Goal: Task Accomplishment & Management: Complete application form

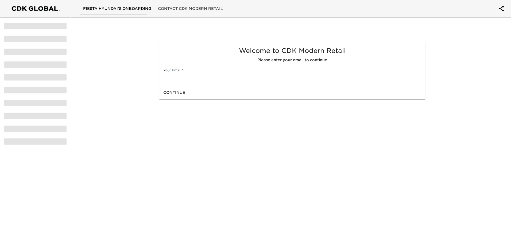
click at [190, 79] on input "text" at bounding box center [292, 77] width 258 height 9
type input "[EMAIL_ADDRESS][DOMAIN_NAME]"
click at [174, 96] on button "Continue" at bounding box center [174, 93] width 26 height 10
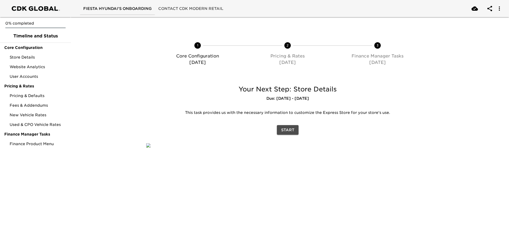
click at [284, 132] on span "Start" at bounding box center [287, 130] width 13 height 7
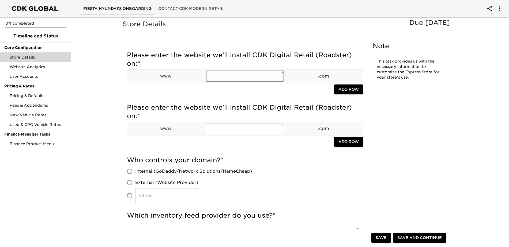
click at [235, 75] on input "text" at bounding box center [245, 76] width 78 height 11
type input "fiestahyundai"
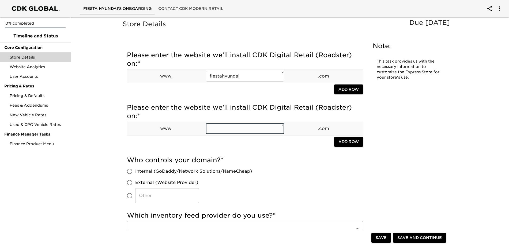
click at [252, 128] on input "text" at bounding box center [245, 128] width 78 height 11
click at [234, 130] on input "text" at bounding box center [245, 128] width 78 height 11
click at [141, 143] on div at bounding box center [230, 142] width 207 height 11
click at [339, 141] on span "Add Row" at bounding box center [348, 142] width 20 height 7
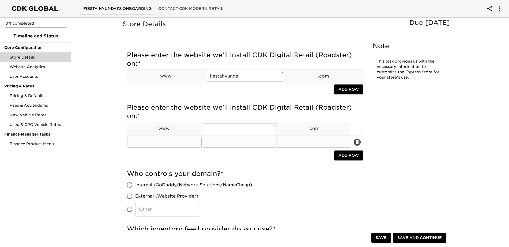
click at [358, 142] on icon "delete" at bounding box center [356, 142] width 3 height 4
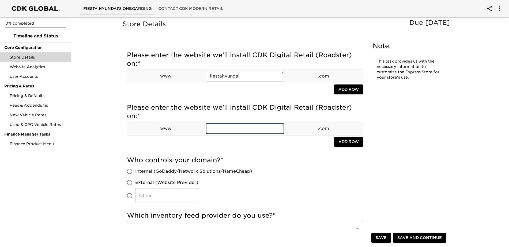
click at [250, 131] on input "text" at bounding box center [245, 128] width 78 height 11
type input "fiestahyundai"
